Goal: Find specific page/section: Locate a particular part of the current website

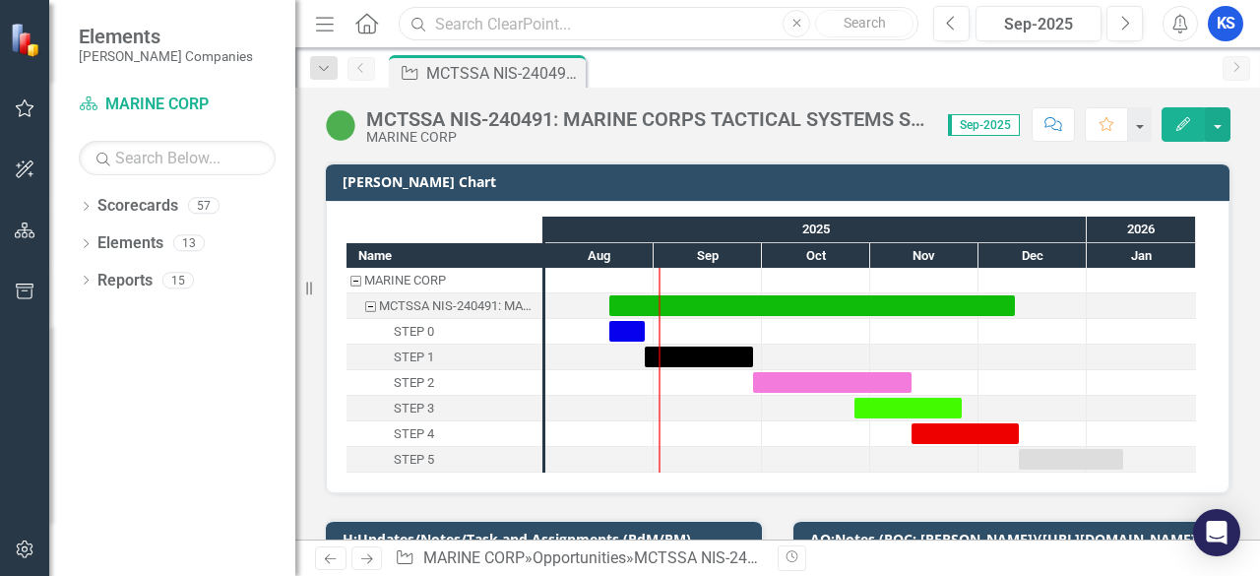
click at [485, 24] on input "text" at bounding box center [659, 24] width 520 height 34
type input "AD4125"
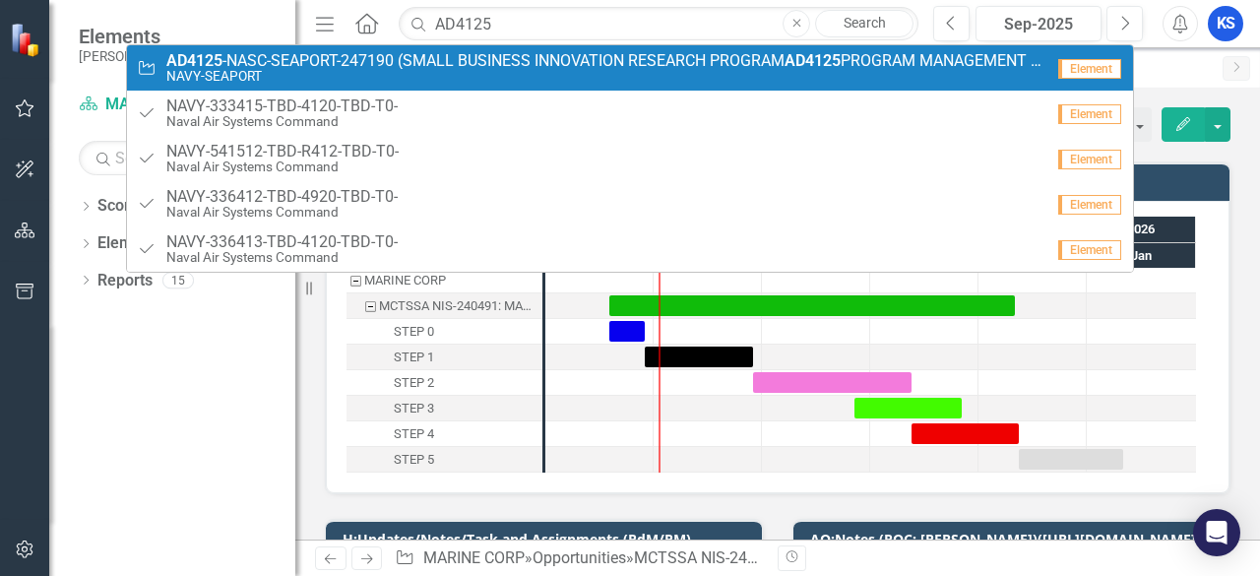
click at [284, 76] on small "NAVY-SEAPORT" at bounding box center [604, 76] width 877 height 15
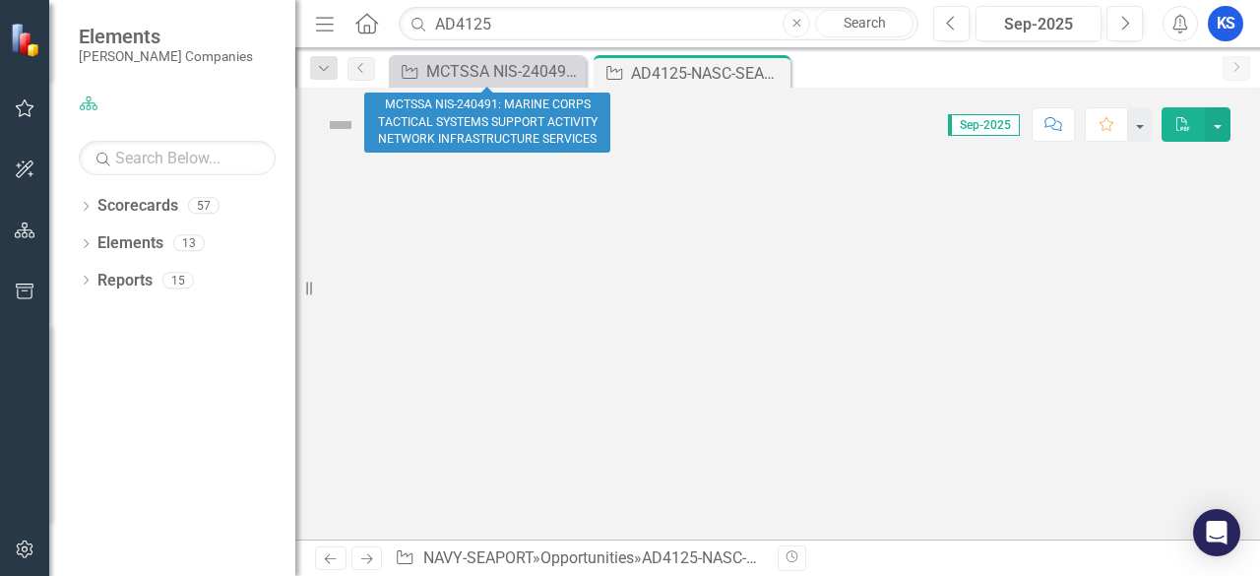
drag, startPoint x: 570, startPoint y: 62, endPoint x: 537, endPoint y: 132, distance: 77.1
click at [0, 0] on icon "Close" at bounding box center [0, 0] width 0 height 0
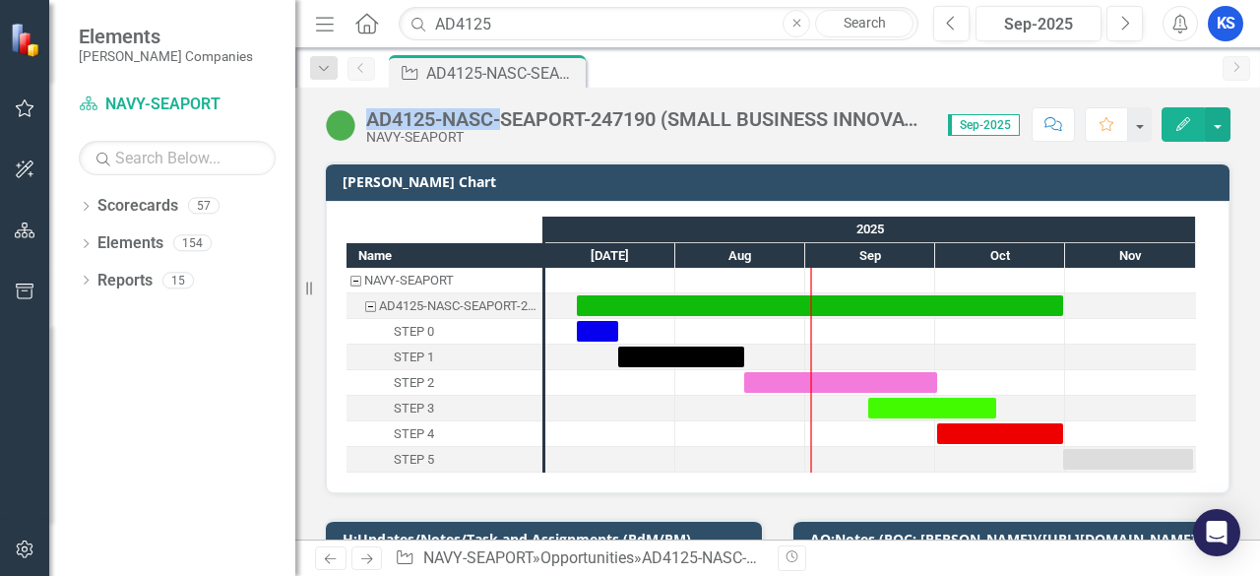
drag, startPoint x: 372, startPoint y: 119, endPoint x: 564, endPoint y: 131, distance: 192.3
click at [535, 121] on div "AD4125-NASC-SEAPORT-247190 (SMALL BUSINESS INNOVATION RESEARCH PROGRAM AD4125 P…" at bounding box center [647, 119] width 562 height 22
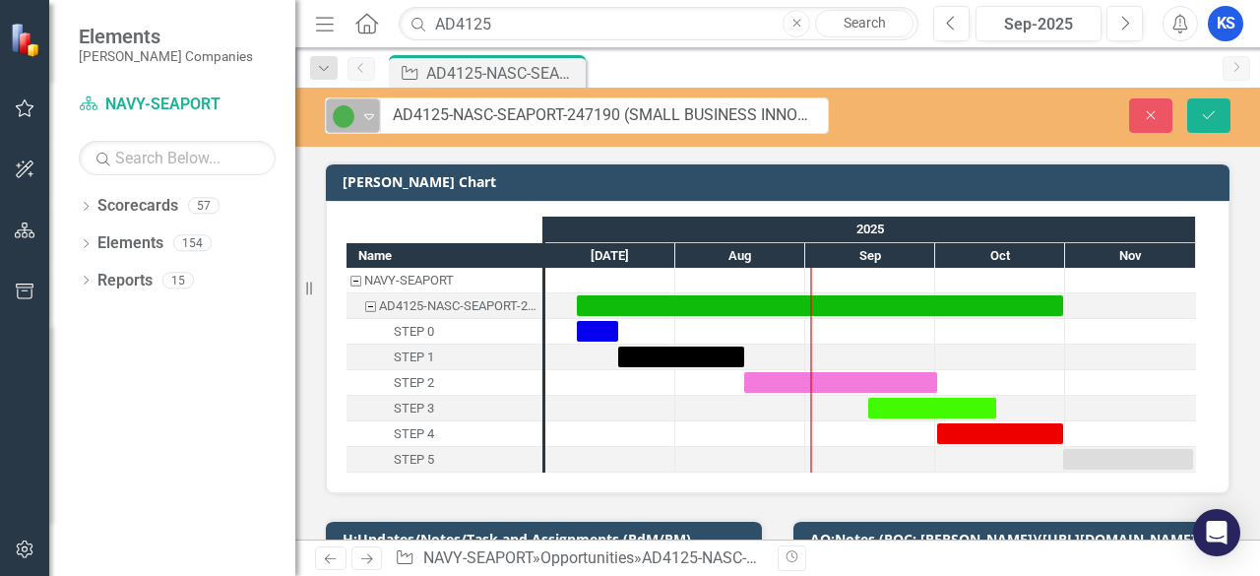
drag, startPoint x: 661, startPoint y: 117, endPoint x: 364, endPoint y: 129, distance: 297.5
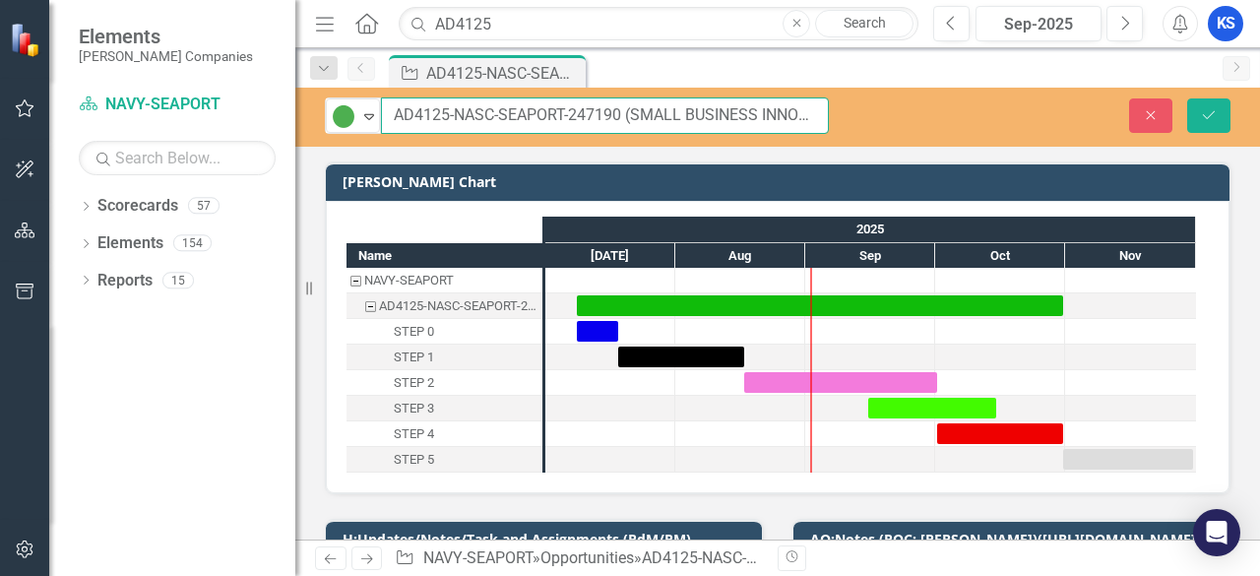
drag, startPoint x: 620, startPoint y: 115, endPoint x: 384, endPoint y: 125, distance: 236.5
click at [384, 125] on input "AD4125-NASC-SEAPORT-247190 (SMALL BUSINESS INNOVATION RESEARCH PROGRAM AD4125 P…" at bounding box center [605, 115] width 448 height 36
